Goal: Communication & Community: Answer question/provide support

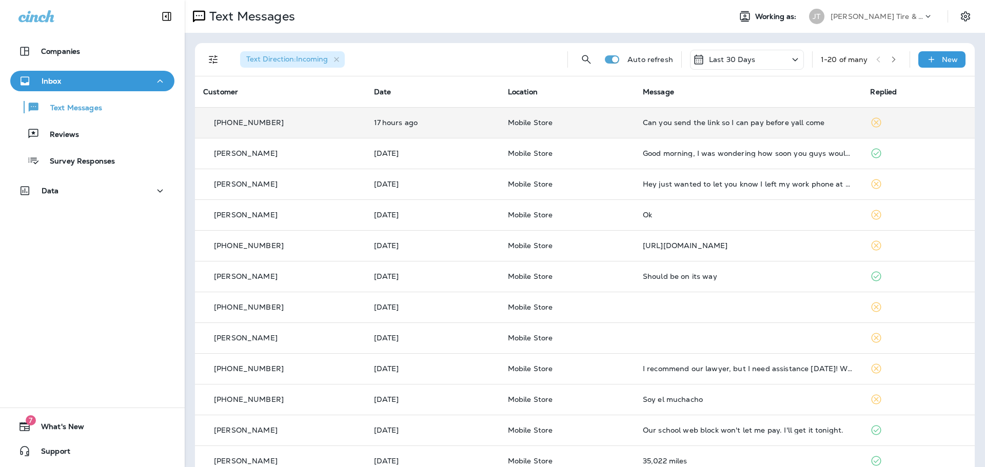
click at [597, 125] on p "Mobile Store" at bounding box center [567, 123] width 119 height 8
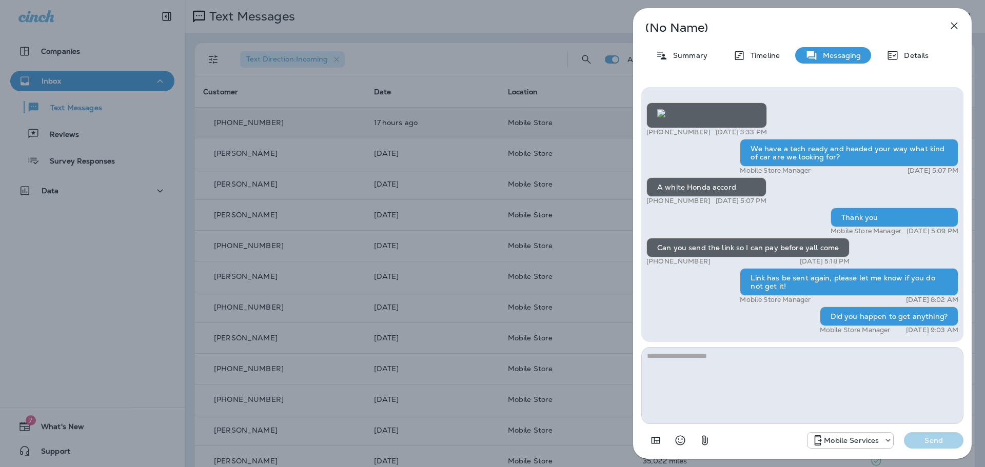
click at [816, 390] on textarea at bounding box center [802, 385] width 322 height 77
click at [725, 400] on textarea at bounding box center [802, 385] width 322 height 77
click at [695, 374] on textarea at bounding box center [802, 385] width 322 height 77
click at [493, 128] on div "(No Name) Summary Timeline Messaging Details +1 (217) 799-6373 [DATE] 3:33 PM W…" at bounding box center [492, 233] width 985 height 467
